Goal: Task Accomplishment & Management: Use online tool/utility

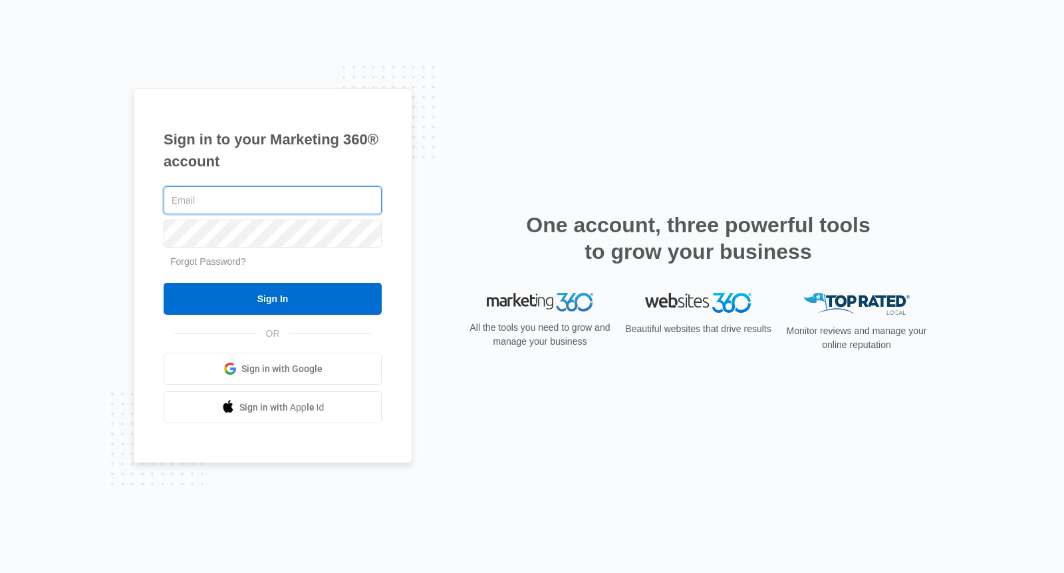
type input "[EMAIL_ADDRESS][DOMAIN_NAME]"
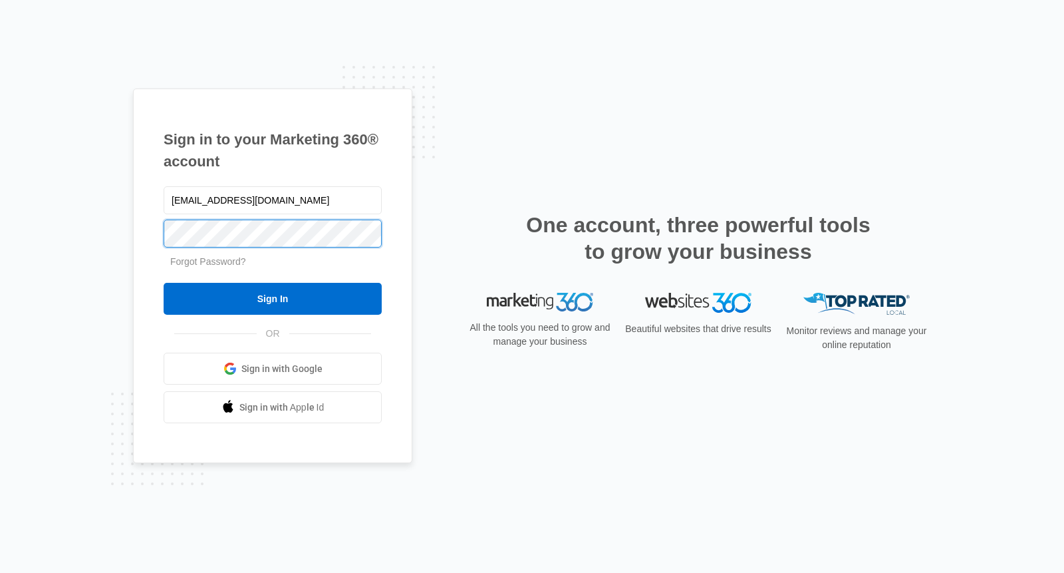
click at [273, 299] on input "Sign In" at bounding box center [273, 299] width 218 height 32
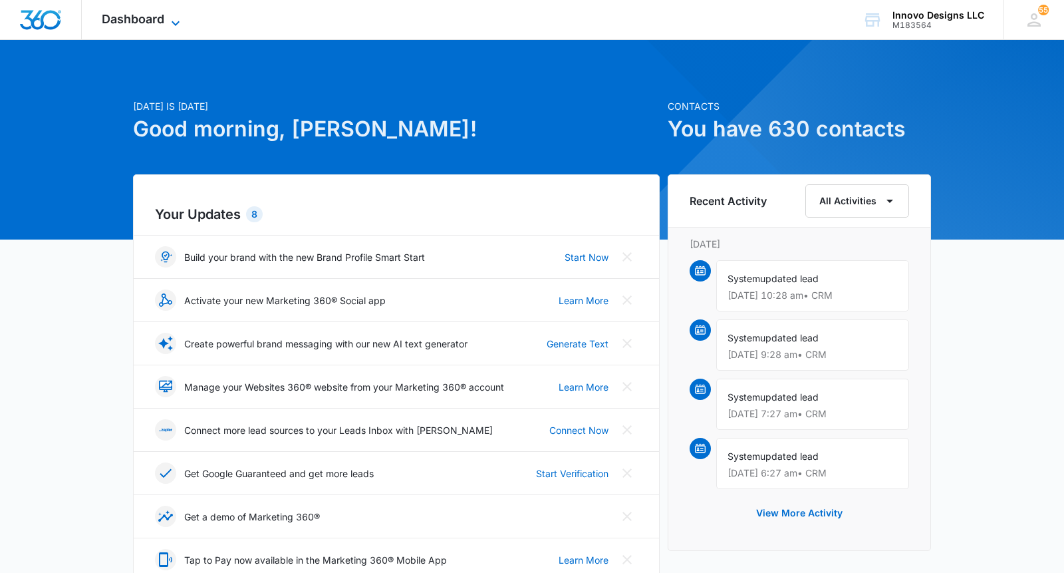
click at [153, 25] on span "Dashboard" at bounding box center [133, 19] width 63 height 14
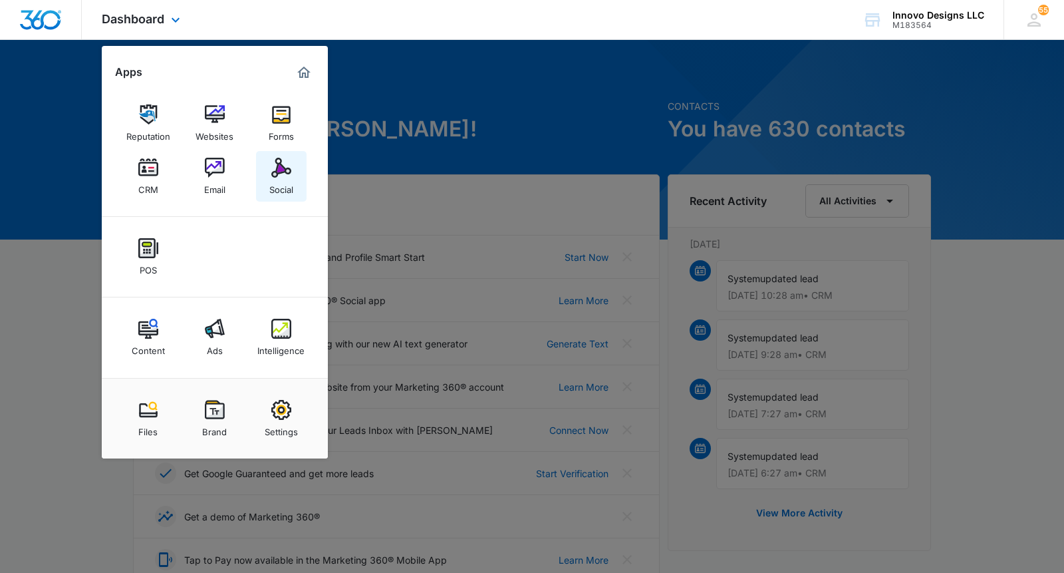
click at [261, 172] on link "Social" at bounding box center [281, 176] width 51 height 51
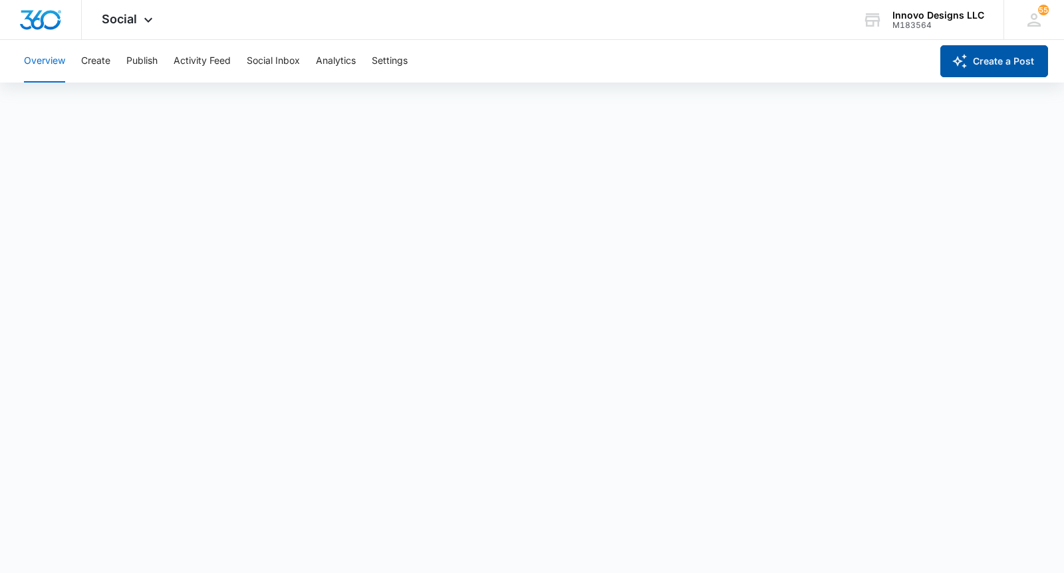
click at [992, 50] on button "Create a Post" at bounding box center [995, 61] width 108 height 32
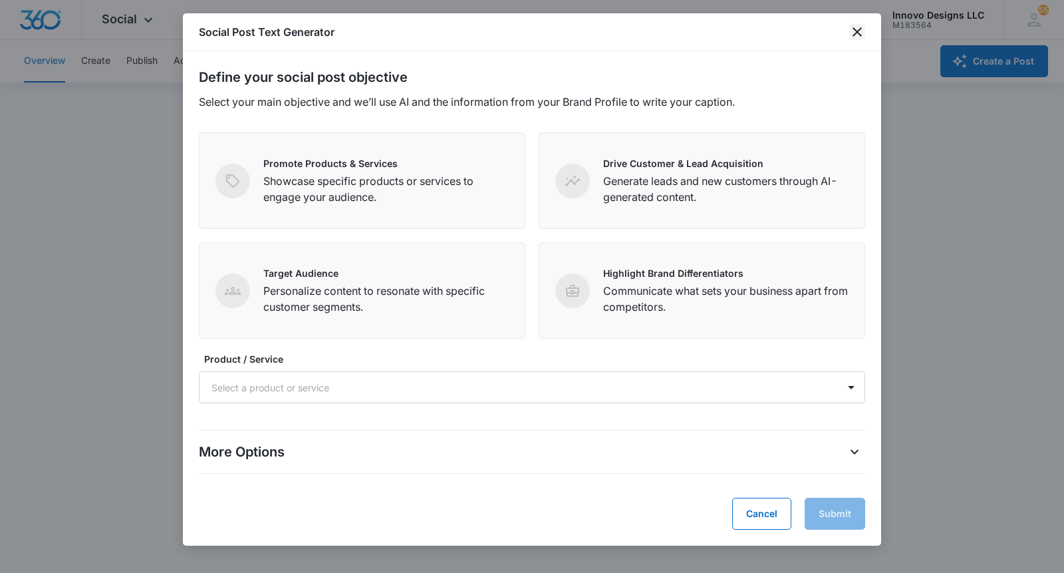
click at [855, 33] on icon "close" at bounding box center [857, 32] width 16 height 16
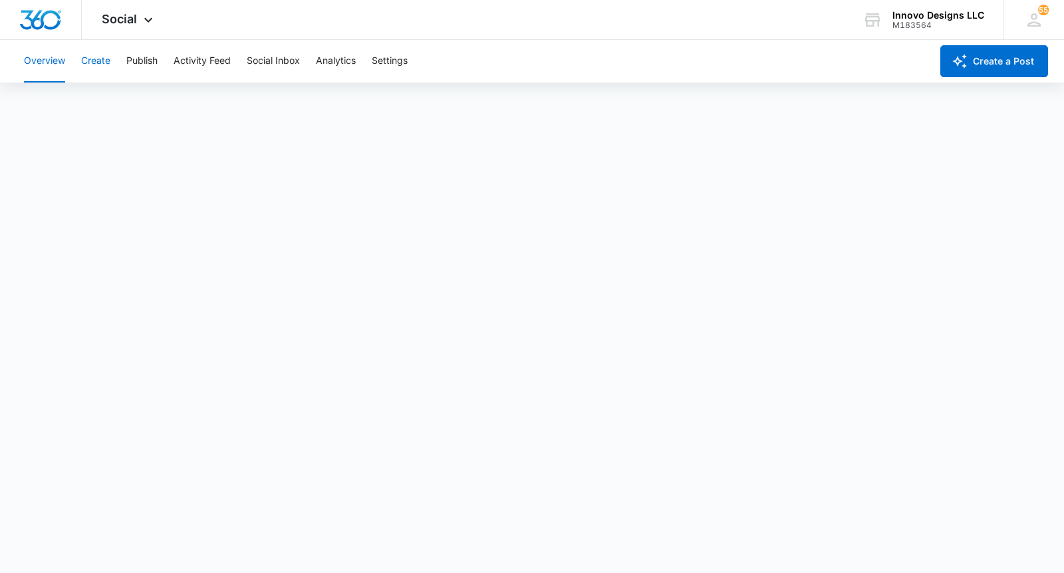
click at [108, 61] on button "Create" at bounding box center [95, 61] width 29 height 43
click at [128, 61] on button "Publish" at bounding box center [141, 61] width 31 height 43
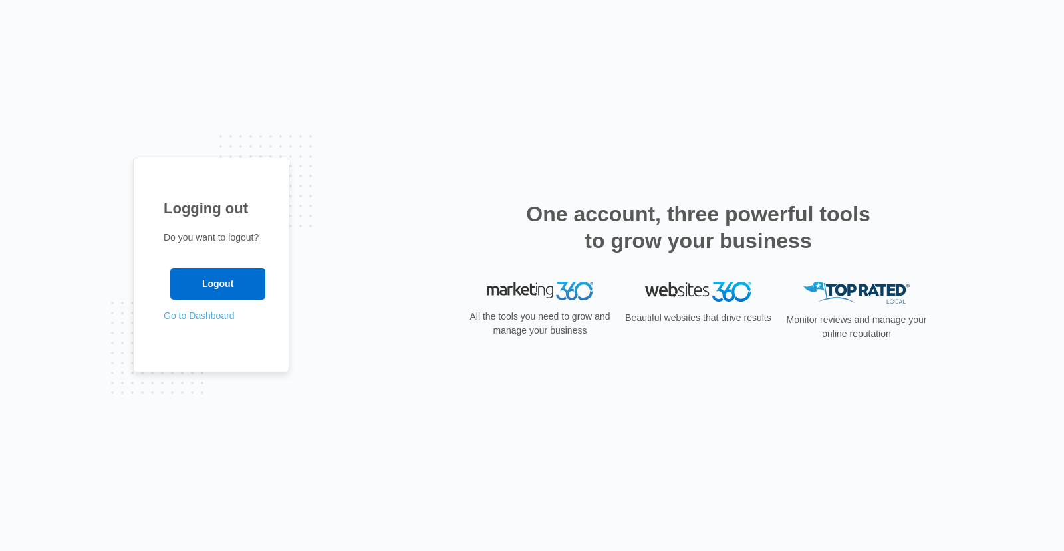
click at [218, 317] on link "Go to Dashboard" at bounding box center [199, 316] width 71 height 11
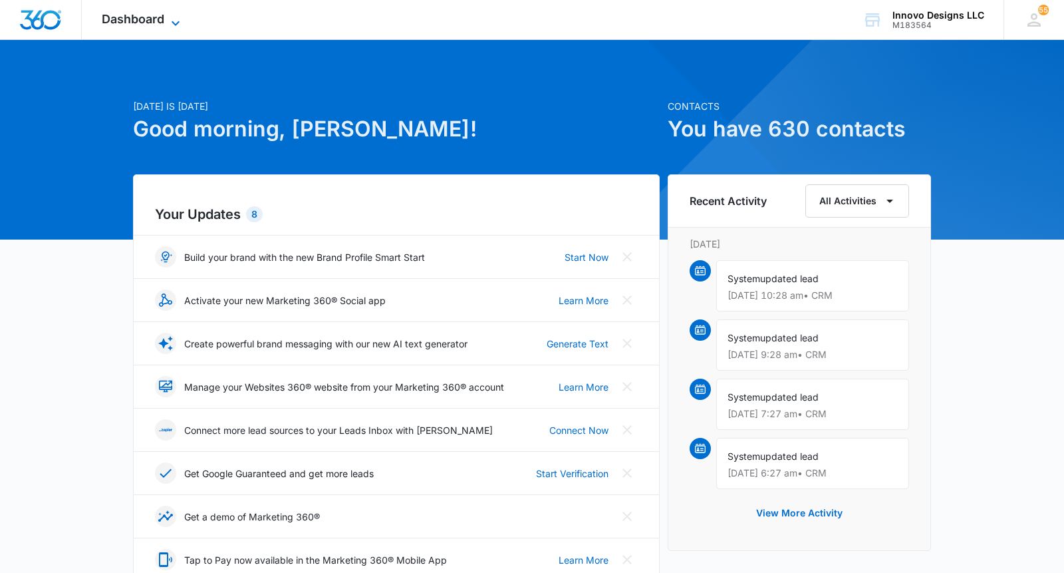
click at [112, 15] on span "Dashboard" at bounding box center [133, 19] width 63 height 14
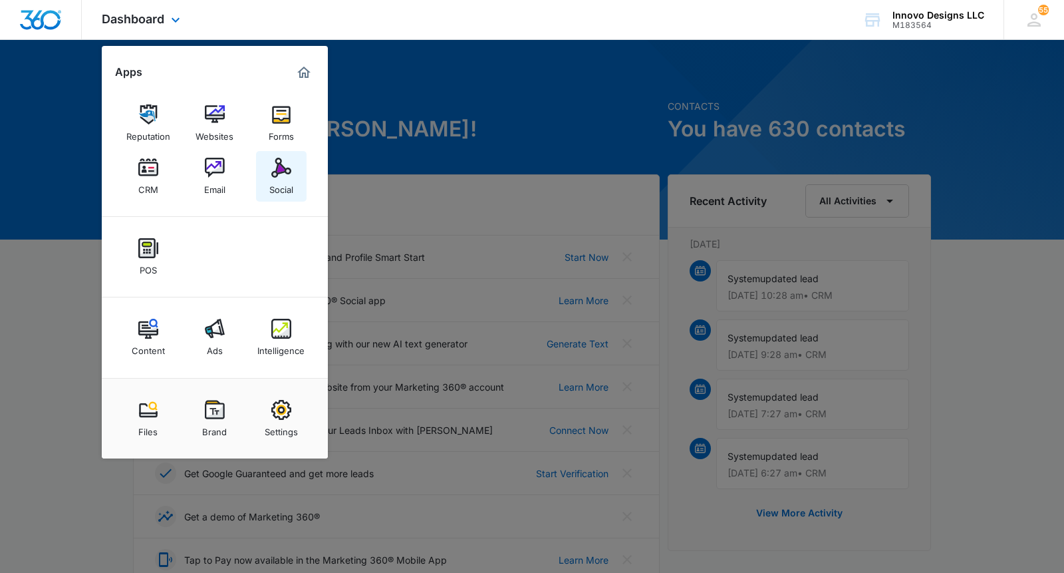
click at [272, 194] on div "Social" at bounding box center [281, 186] width 24 height 17
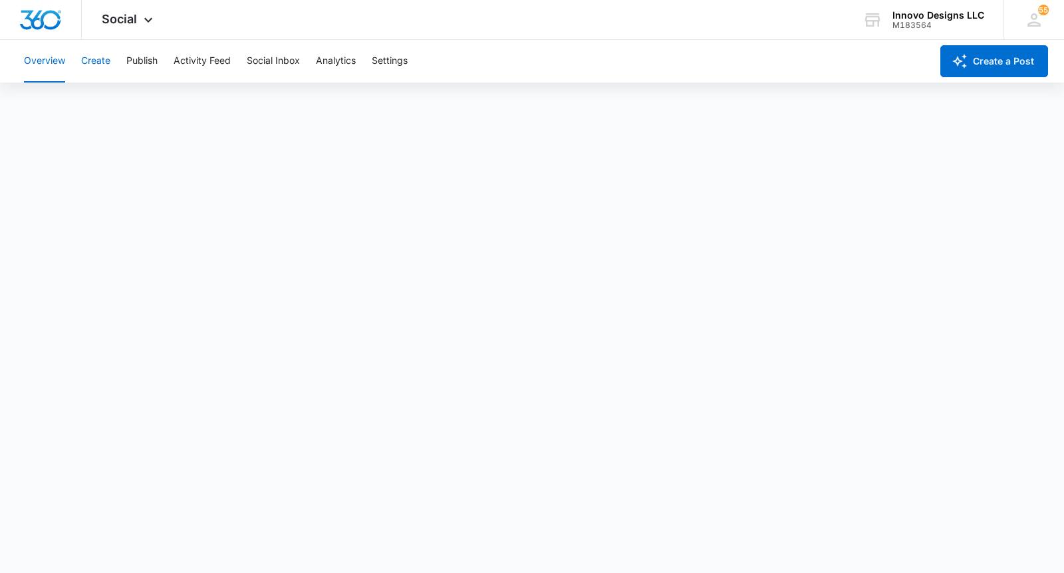
click at [110, 61] on button "Create" at bounding box center [95, 61] width 29 height 43
click at [153, 62] on button "Publish" at bounding box center [141, 61] width 31 height 43
